Goal: Task Accomplishment & Management: Manage account settings

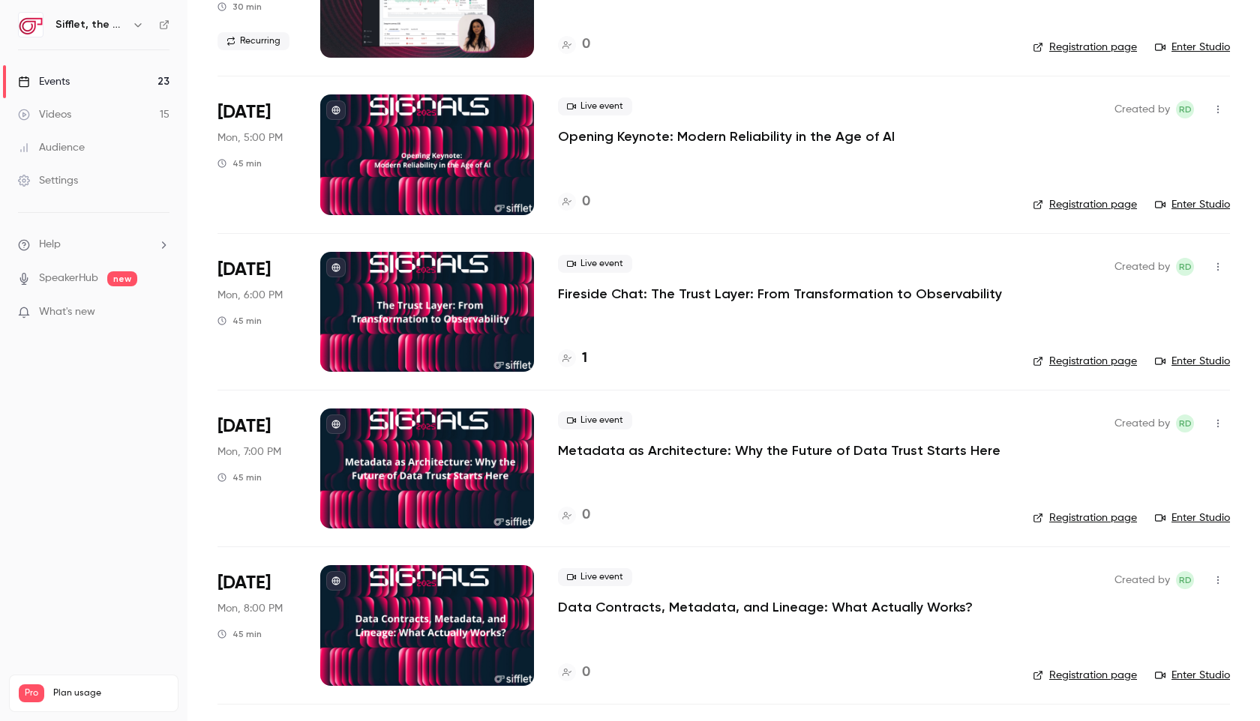
scroll to position [547, 0]
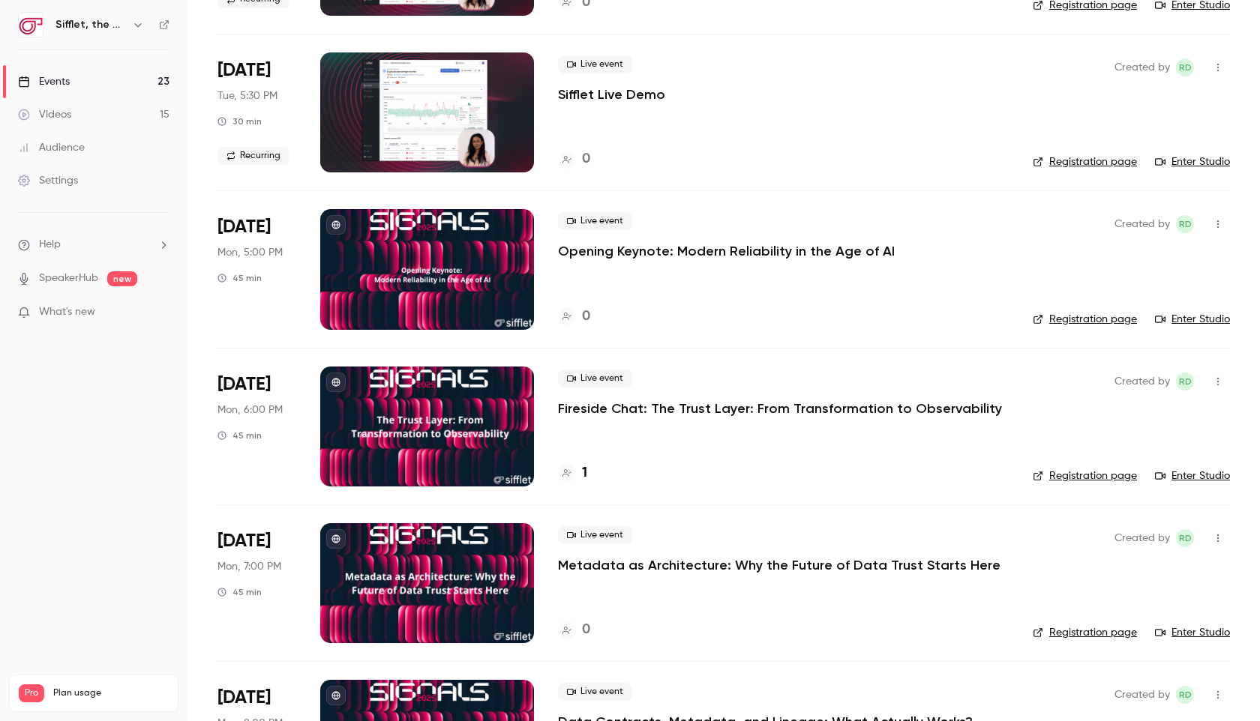
click at [829, 254] on p "Opening Keynote: Modern Reliability in the Age of AI" at bounding box center [726, 251] width 337 height 18
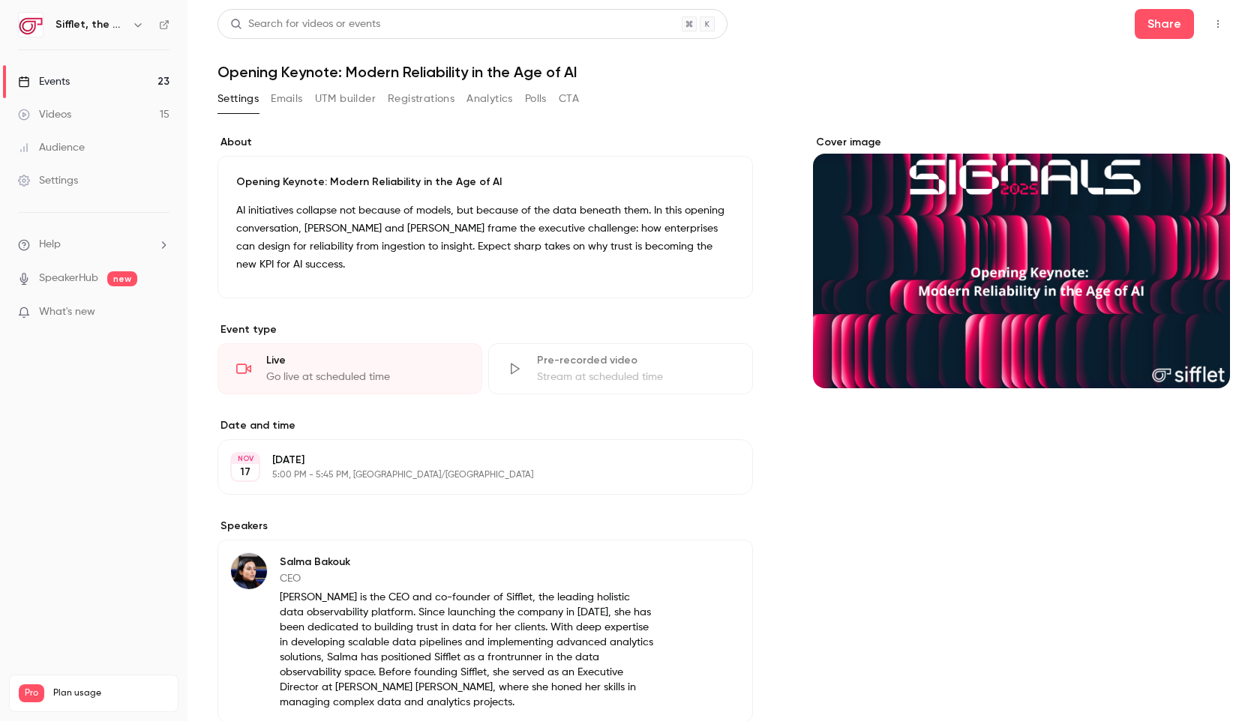
click at [278, 112] on div "Settings Emails UTM builder Registrations Analytics Polls CTA" at bounding box center [397, 102] width 361 height 30
click at [286, 100] on button "Emails" at bounding box center [286, 99] width 31 height 24
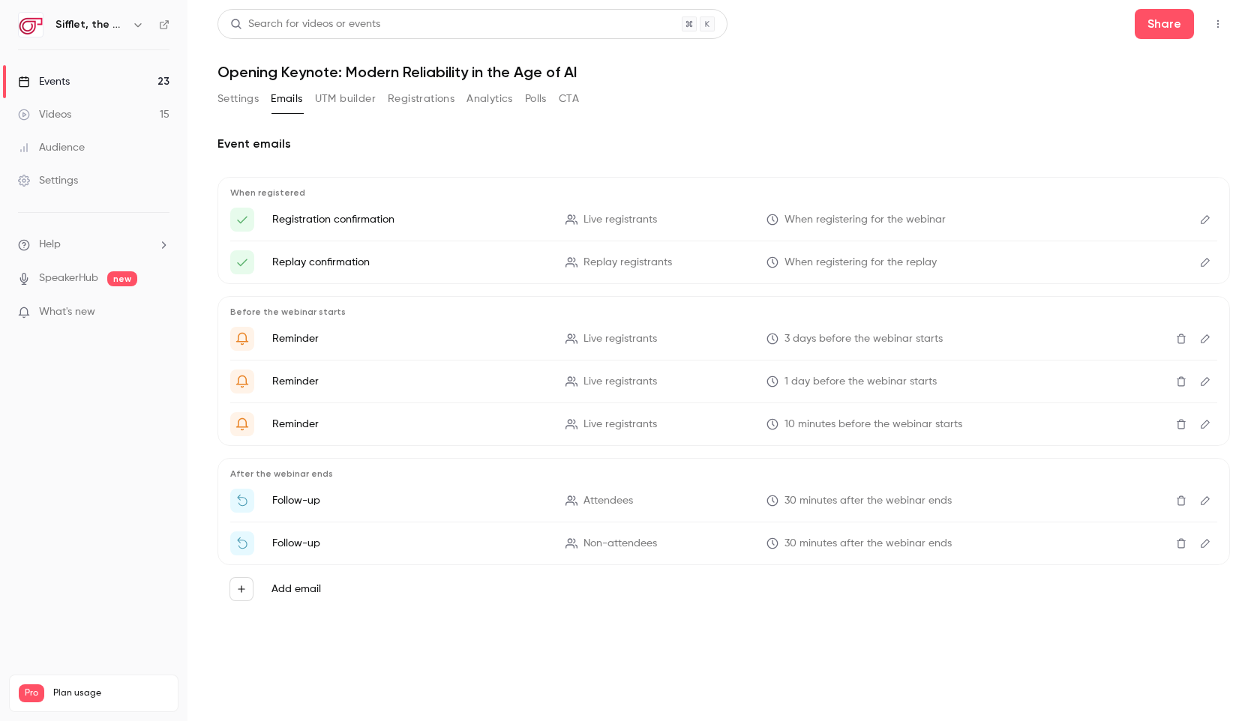
click at [420, 101] on button "Registrations" at bounding box center [421, 99] width 67 height 24
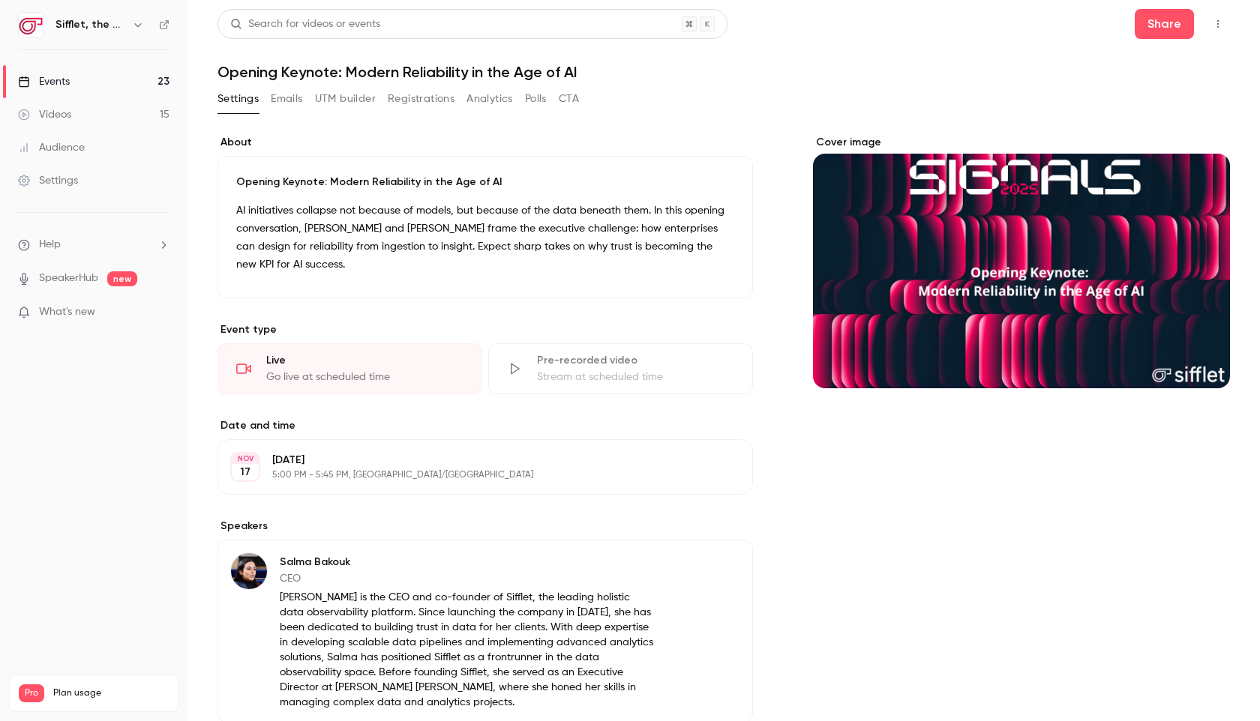
click at [433, 102] on button "Registrations" at bounding box center [421, 99] width 67 height 24
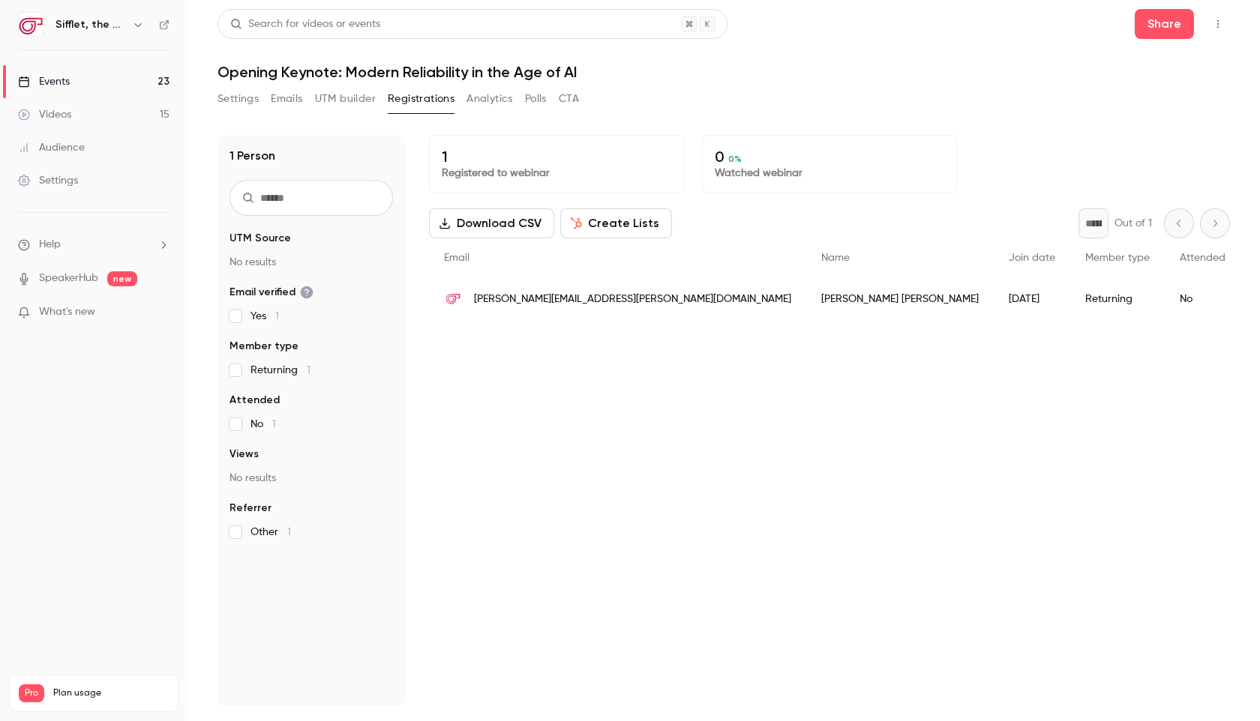
click at [82, 77] on link "Events 23" at bounding box center [93, 81] width 187 height 33
